Goal: Check status: Check status

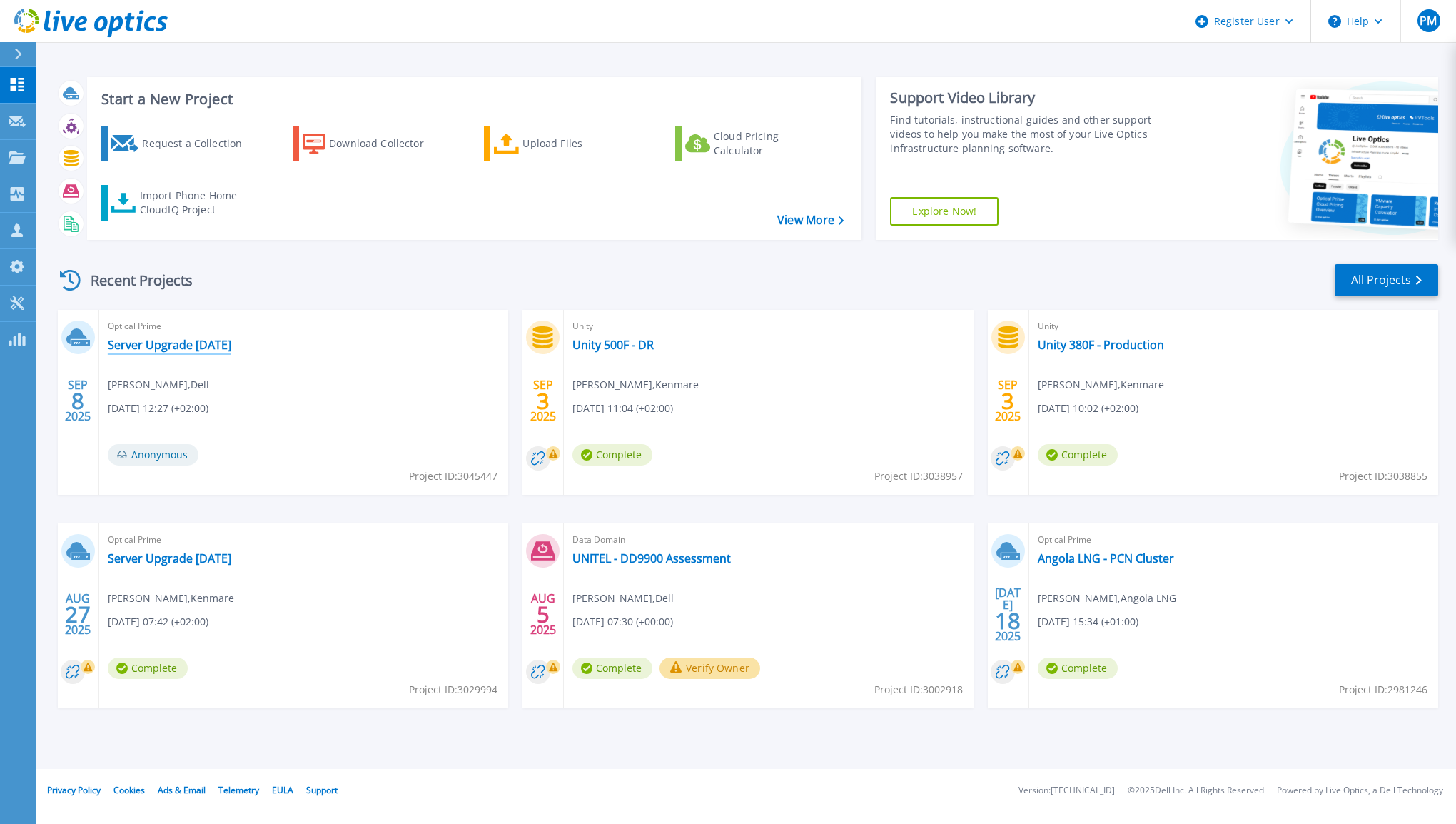
click at [222, 346] on link "Server Upgrade [DATE]" at bounding box center [169, 345] width 123 height 15
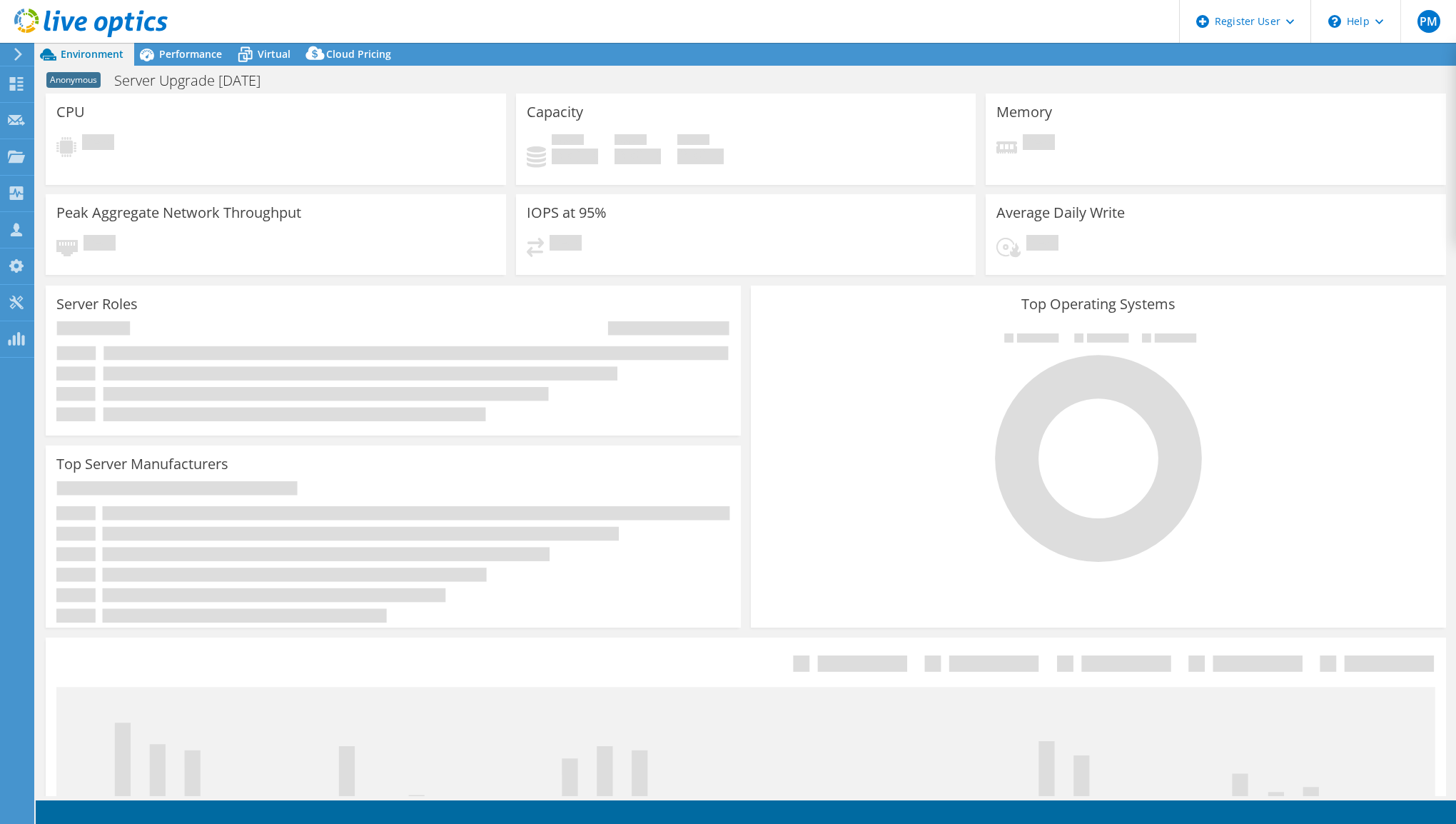
select select "USD"
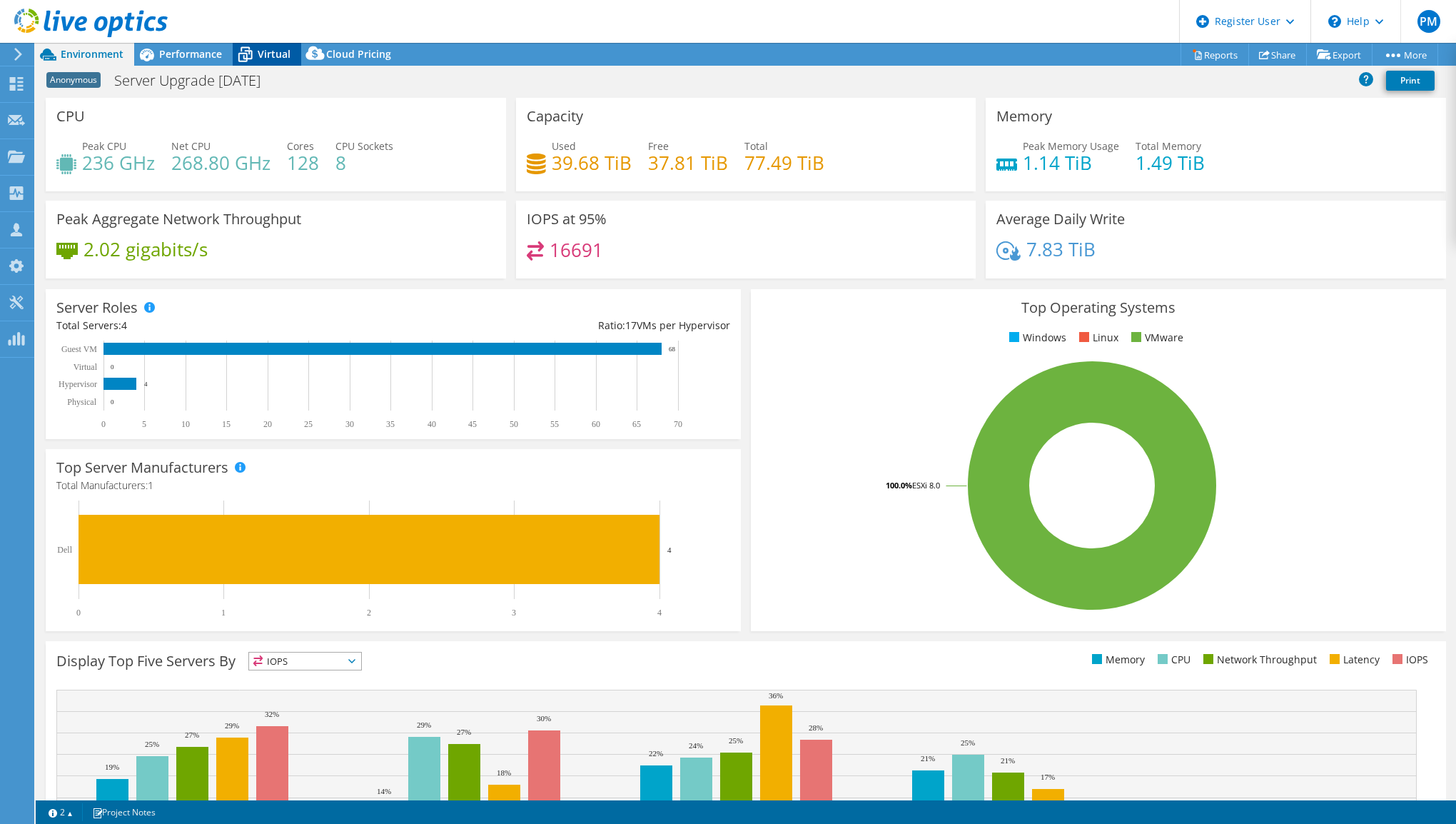
click at [267, 54] on span "Virtual" at bounding box center [274, 54] width 33 height 14
